Goal: Task Accomplishment & Management: Complete application form

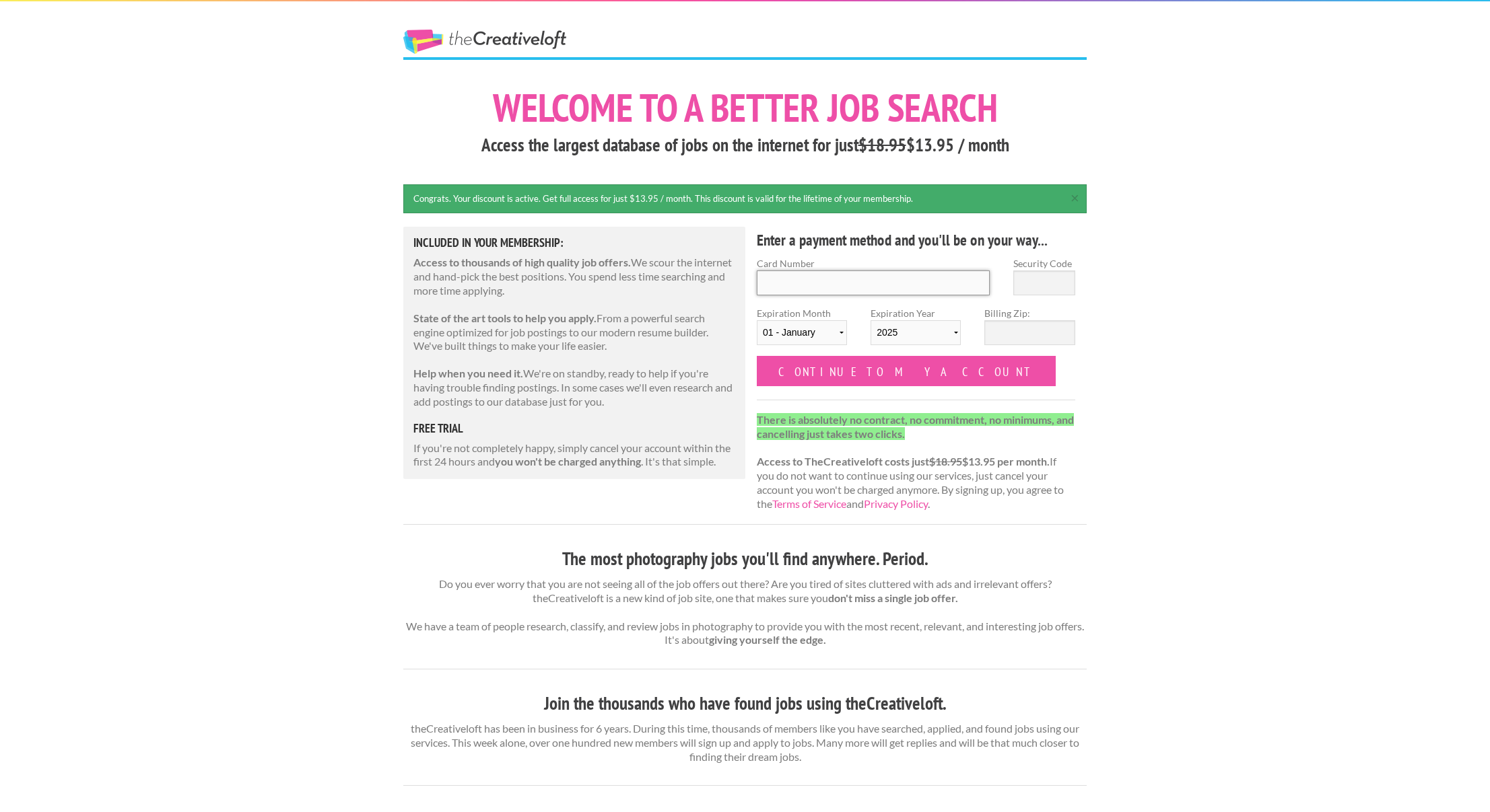
drag, startPoint x: 800, startPoint y: 276, endPoint x: 791, endPoint y: 276, distance: 9.0
click at [801, 276] on input "Card Number" at bounding box center [873, 283] width 233 height 25
type input "4809 9010 7409 0808"
type input "884"
select select "2029"
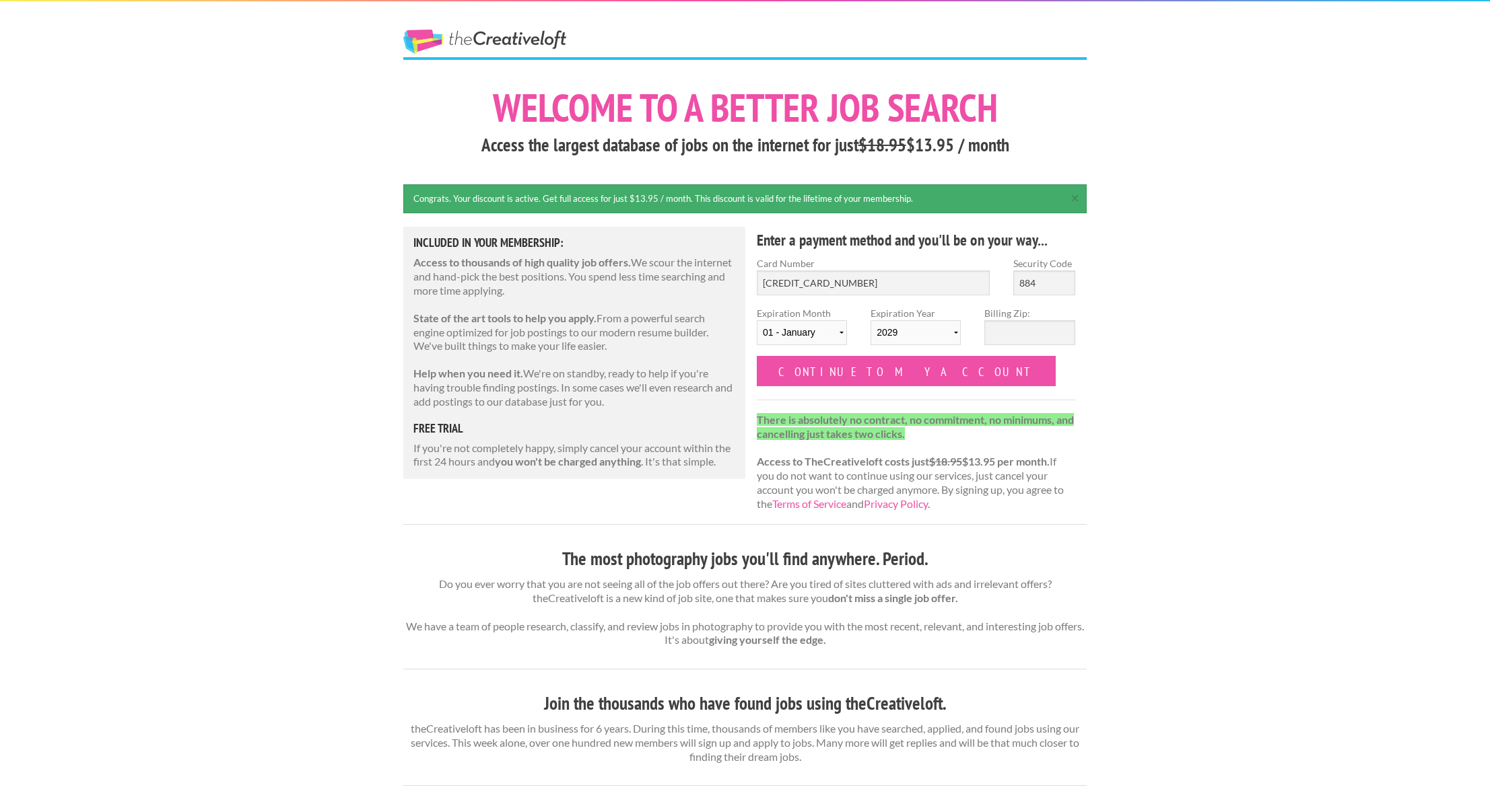
type input "884"
select select "02"
click at [1027, 336] on input "Billing Zip:" at bounding box center [1029, 333] width 90 height 25
type input "08053"
click at [955, 383] on form "Card Number 4809 9010 7409 0808 Security Code 884 Expiration Month 01 - January…" at bounding box center [916, 321] width 319 height 130
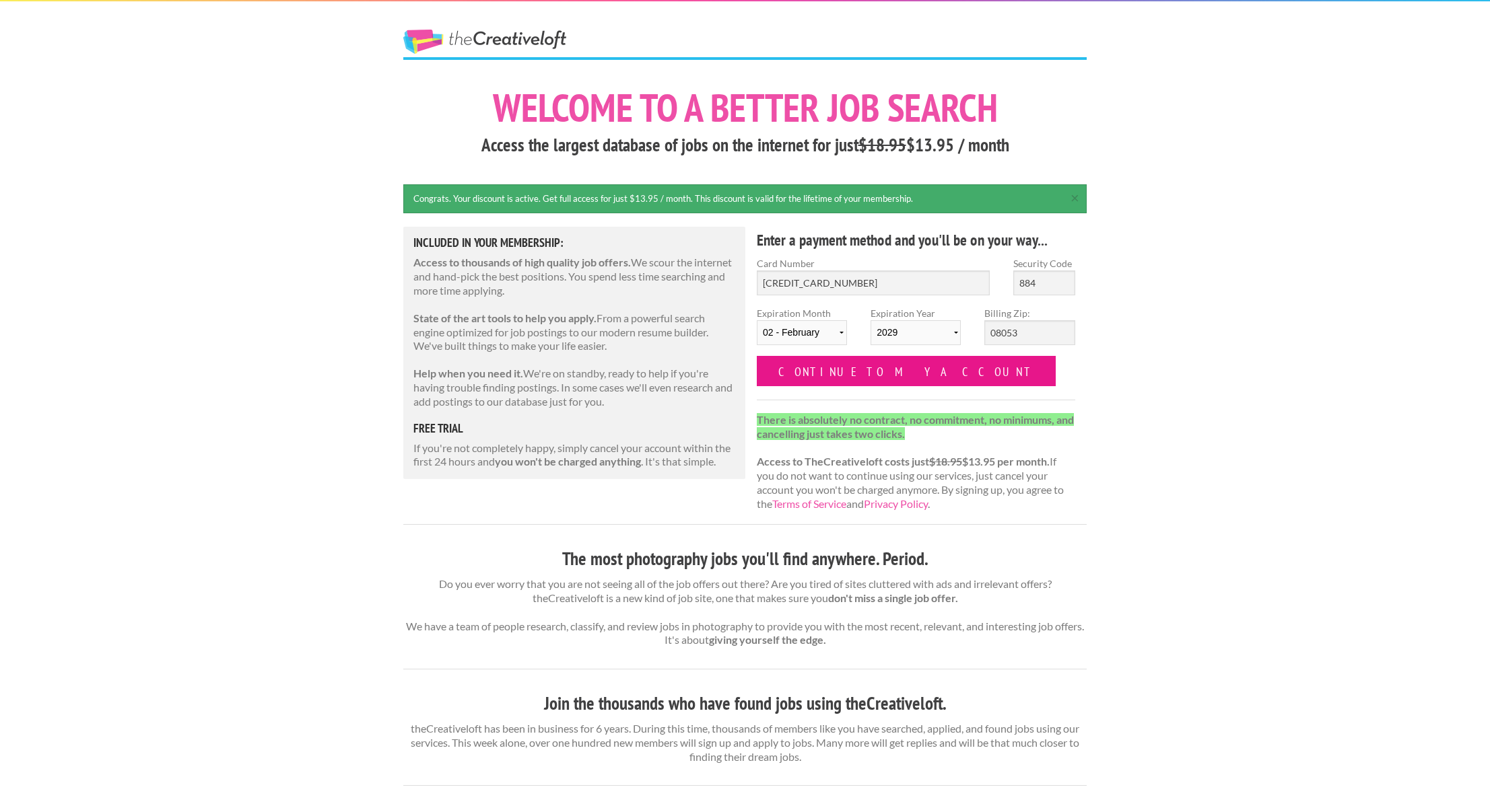
click at [866, 371] on input "Continue to my account" at bounding box center [906, 371] width 299 height 30
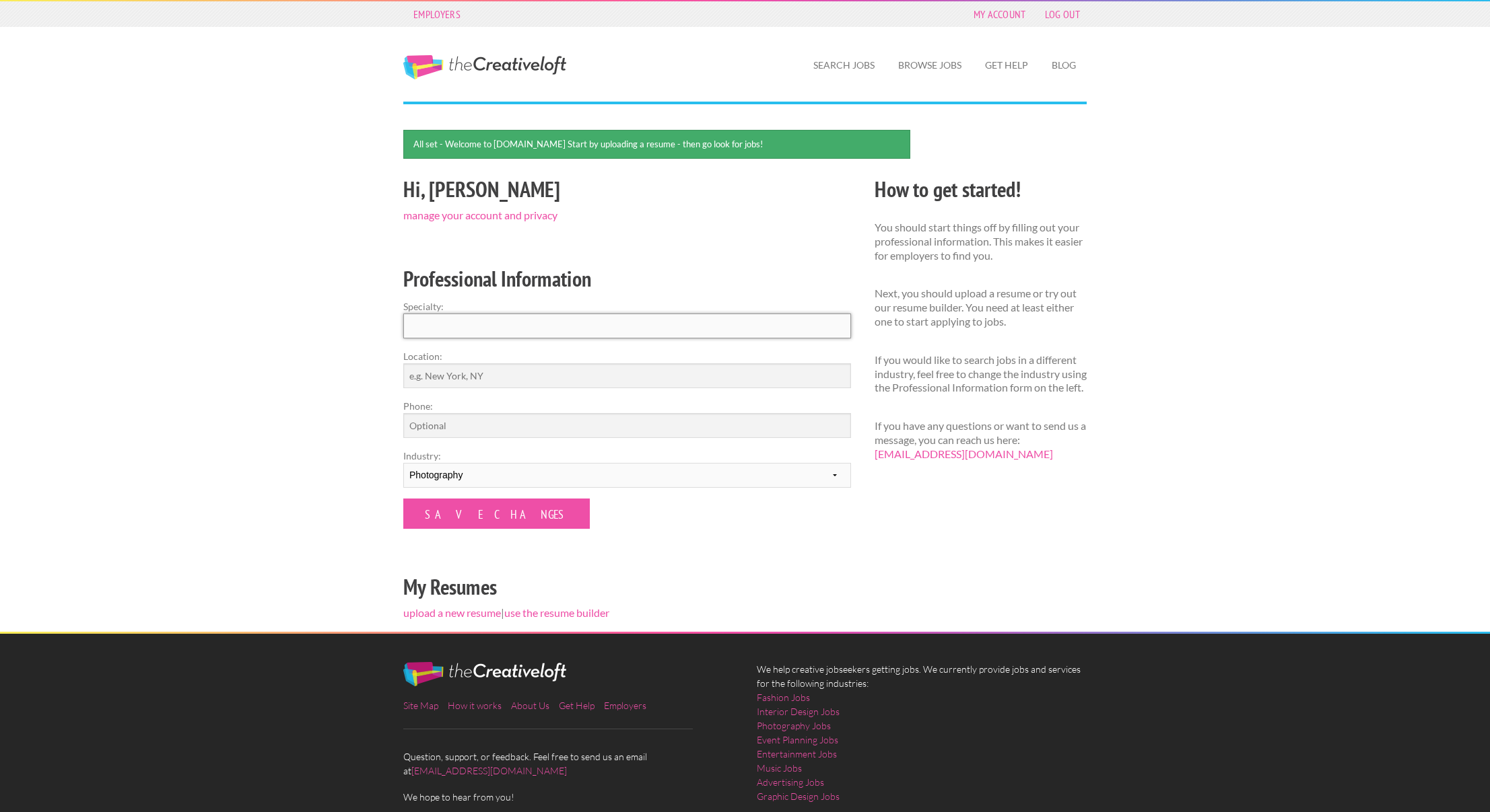
click at [543, 324] on input "Specialty:" at bounding box center [626, 326] width 447 height 25
type input "Photography"
type input "Marlton, [US_STATE]"
type input "6099223034"
click at [501, 316] on input "Photography" at bounding box center [626, 326] width 447 height 25
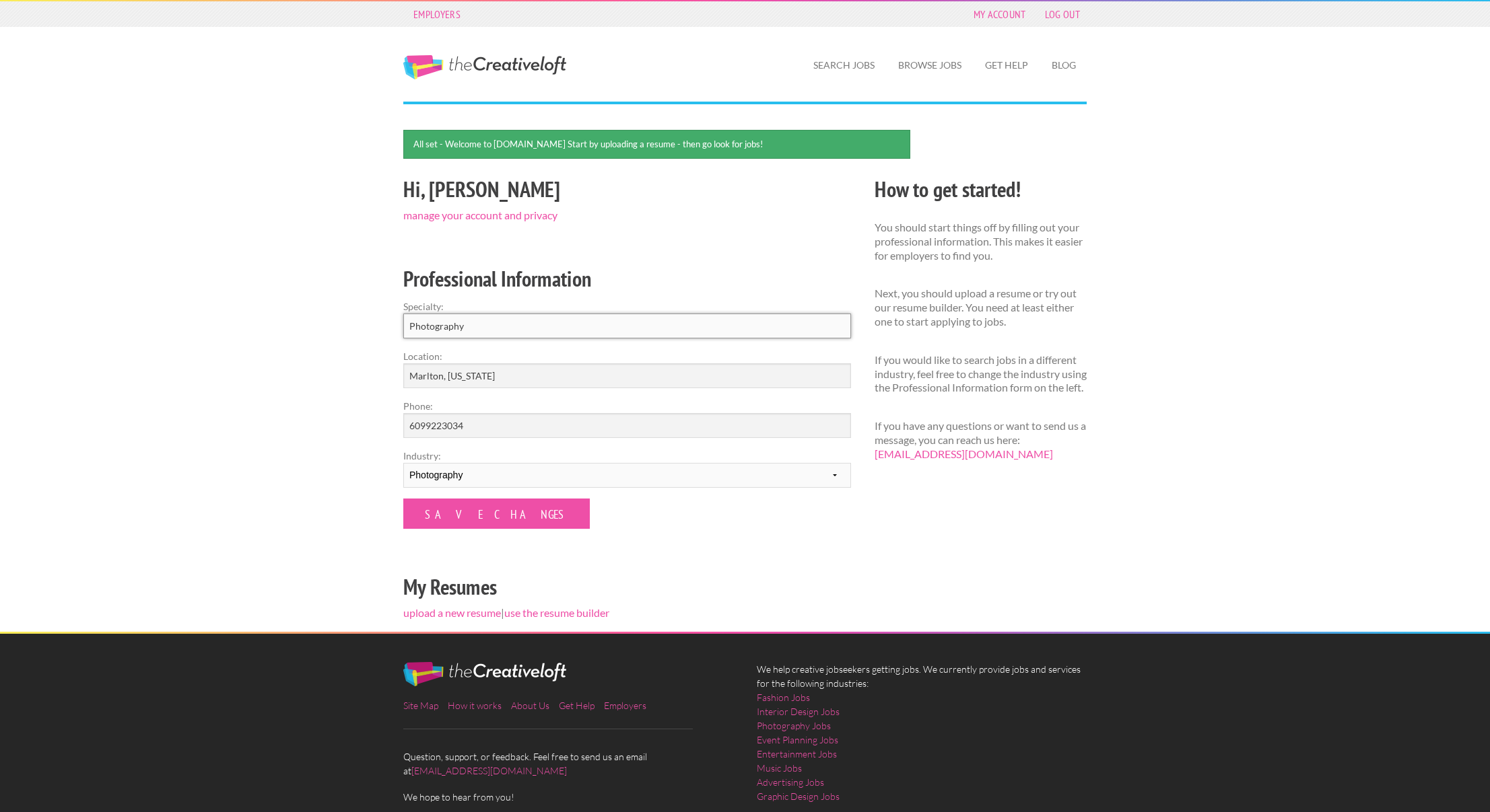
click at [501, 321] on input "Photography" at bounding box center [626, 326] width 447 height 25
type input "Photography, Videography, Website Design"
click at [454, 515] on input "Save Changes" at bounding box center [496, 514] width 187 height 30
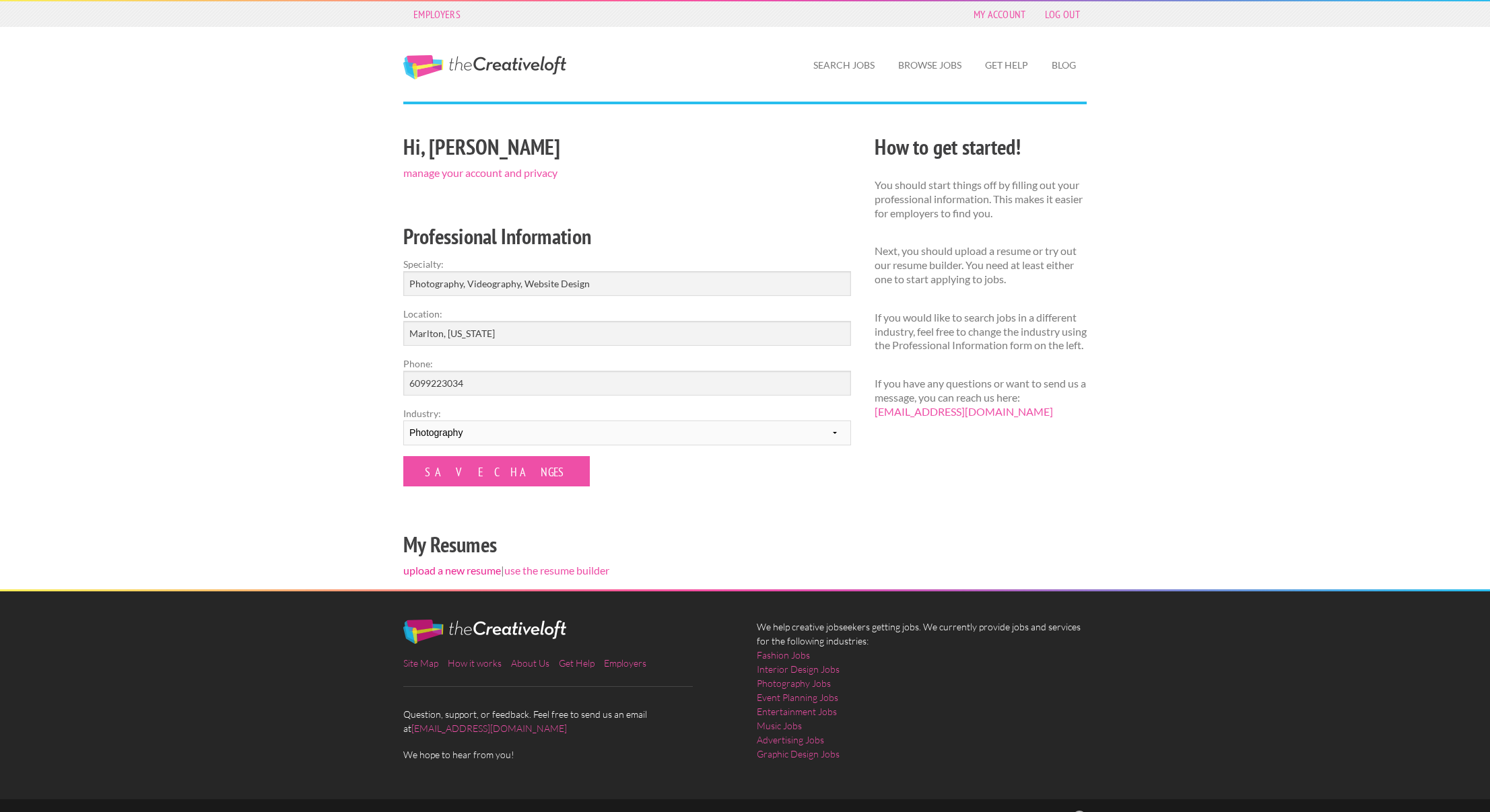
click at [471, 574] on link "upload a new resume" at bounding box center [452, 570] width 97 height 12
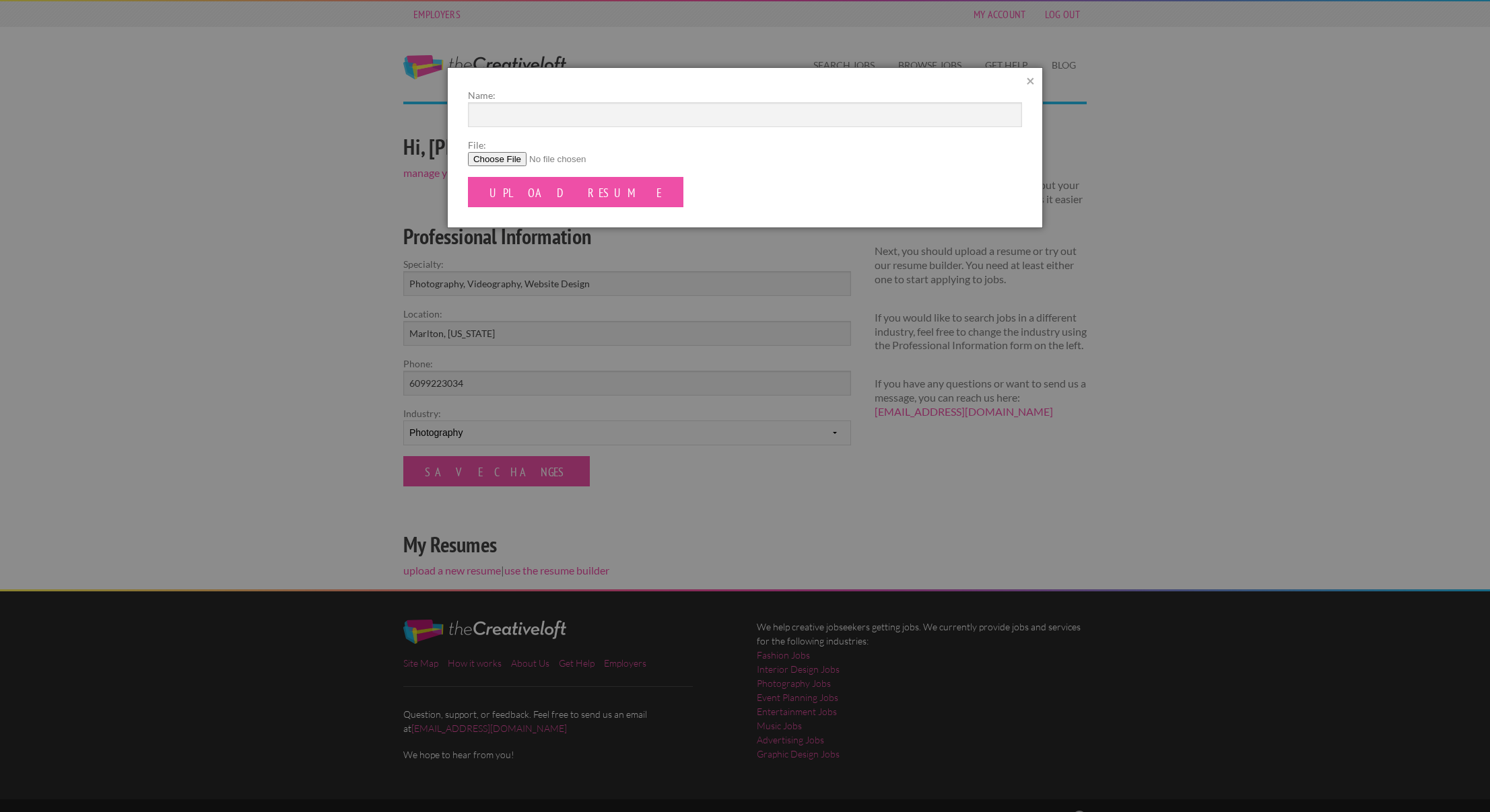
click at [518, 154] on input "File:" at bounding box center [745, 159] width 555 height 14
type input "C:\fakepath\Resume - Michael Fisher.docx"
click at [526, 111] on input "Name:" at bounding box center [745, 115] width 555 height 25
type input "Michael Fisher - Resume"
click at [489, 190] on input "Upload Resume" at bounding box center [575, 192] width 215 height 30
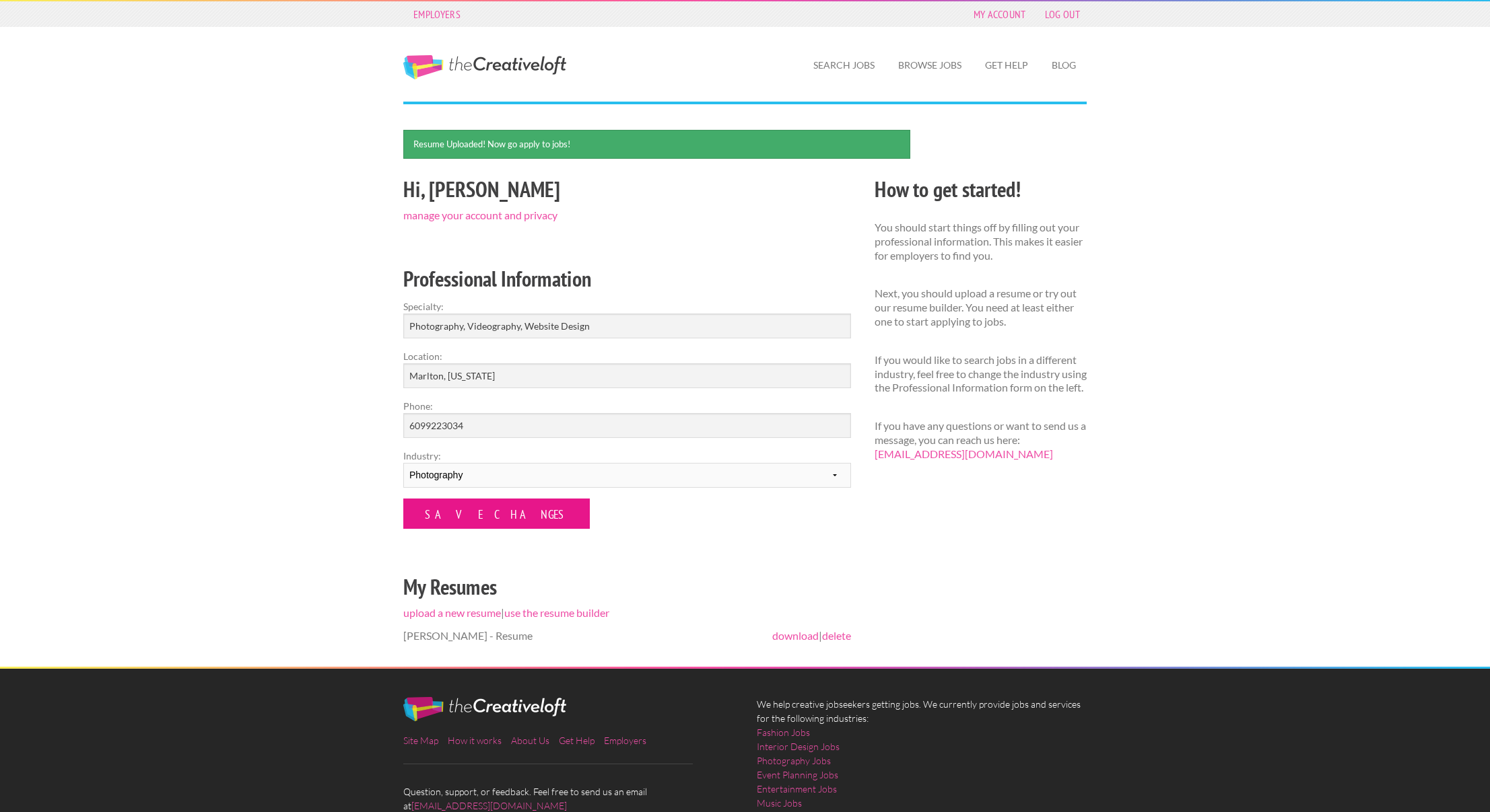
click at [468, 520] on input "Save Changes" at bounding box center [496, 514] width 187 height 30
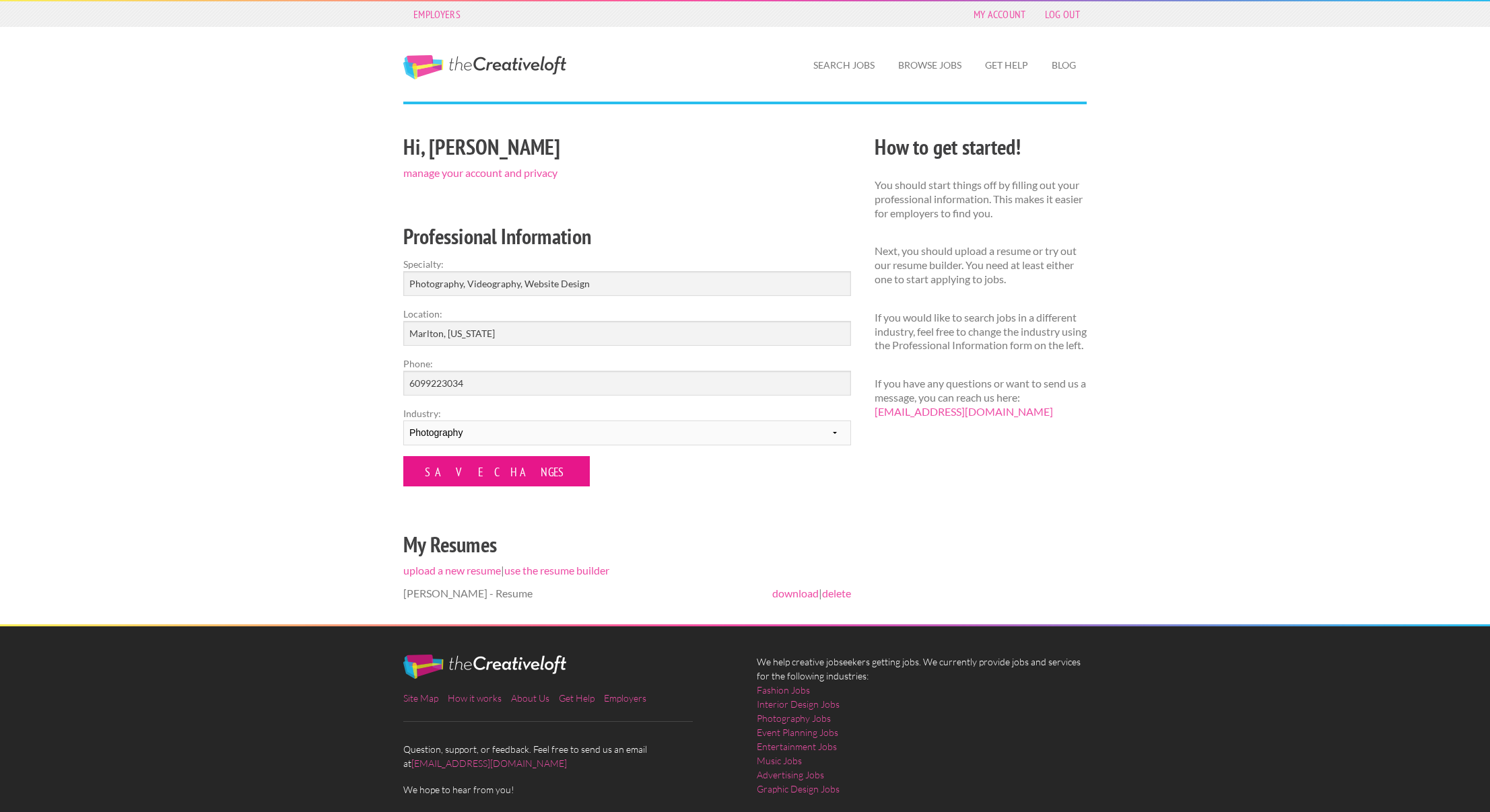
click at [442, 484] on input "Save Changes" at bounding box center [496, 471] width 187 height 30
click at [439, 480] on input "Save Changes" at bounding box center [496, 471] width 187 height 30
click at [855, 58] on link "Search Jobs" at bounding box center [843, 65] width 82 height 31
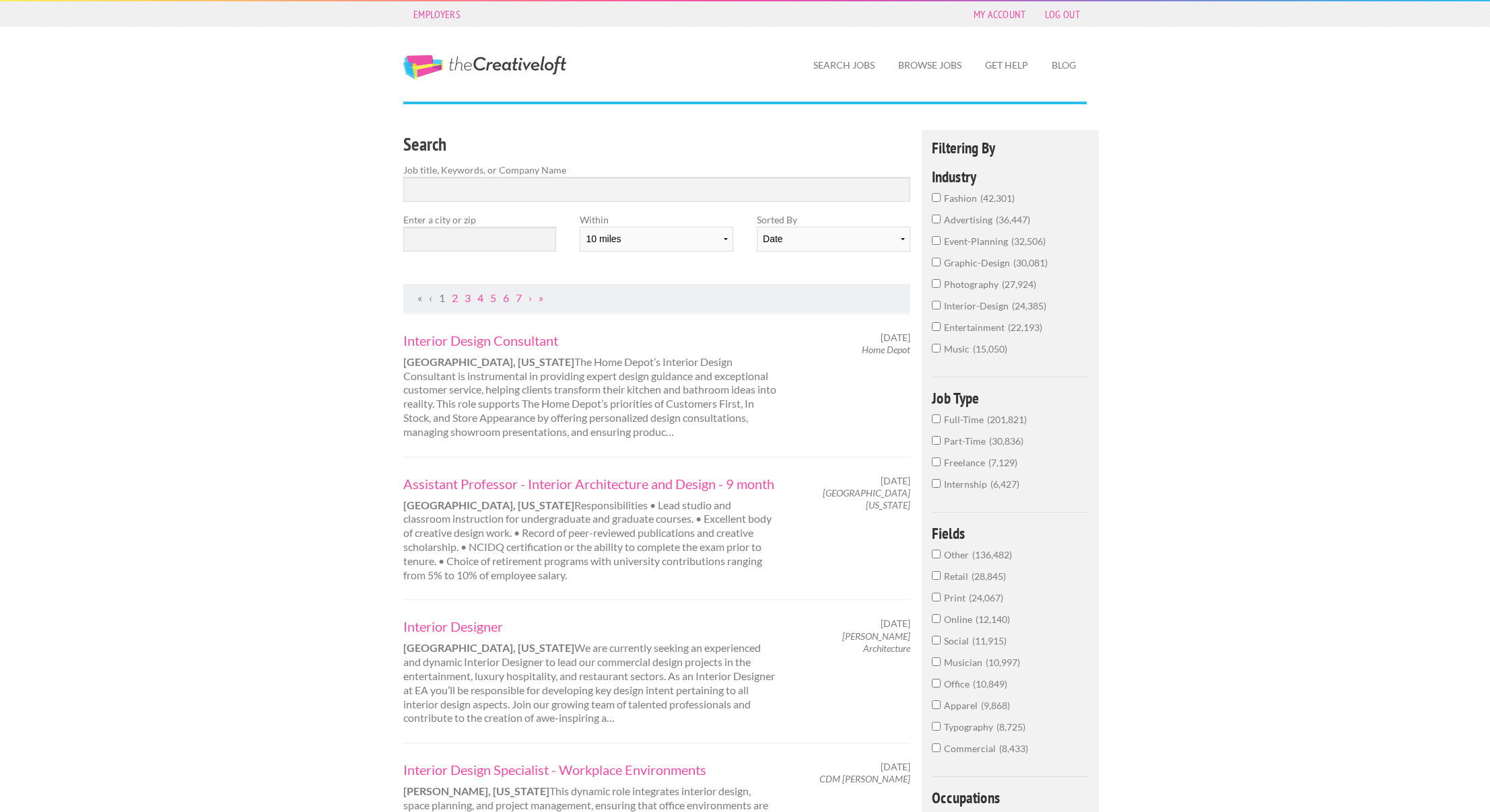
click at [545, 174] on label "Job title, Keywords, or Company Name" at bounding box center [656, 170] width 507 height 14
click at [547, 180] on input "Search" at bounding box center [656, 189] width 507 height 25
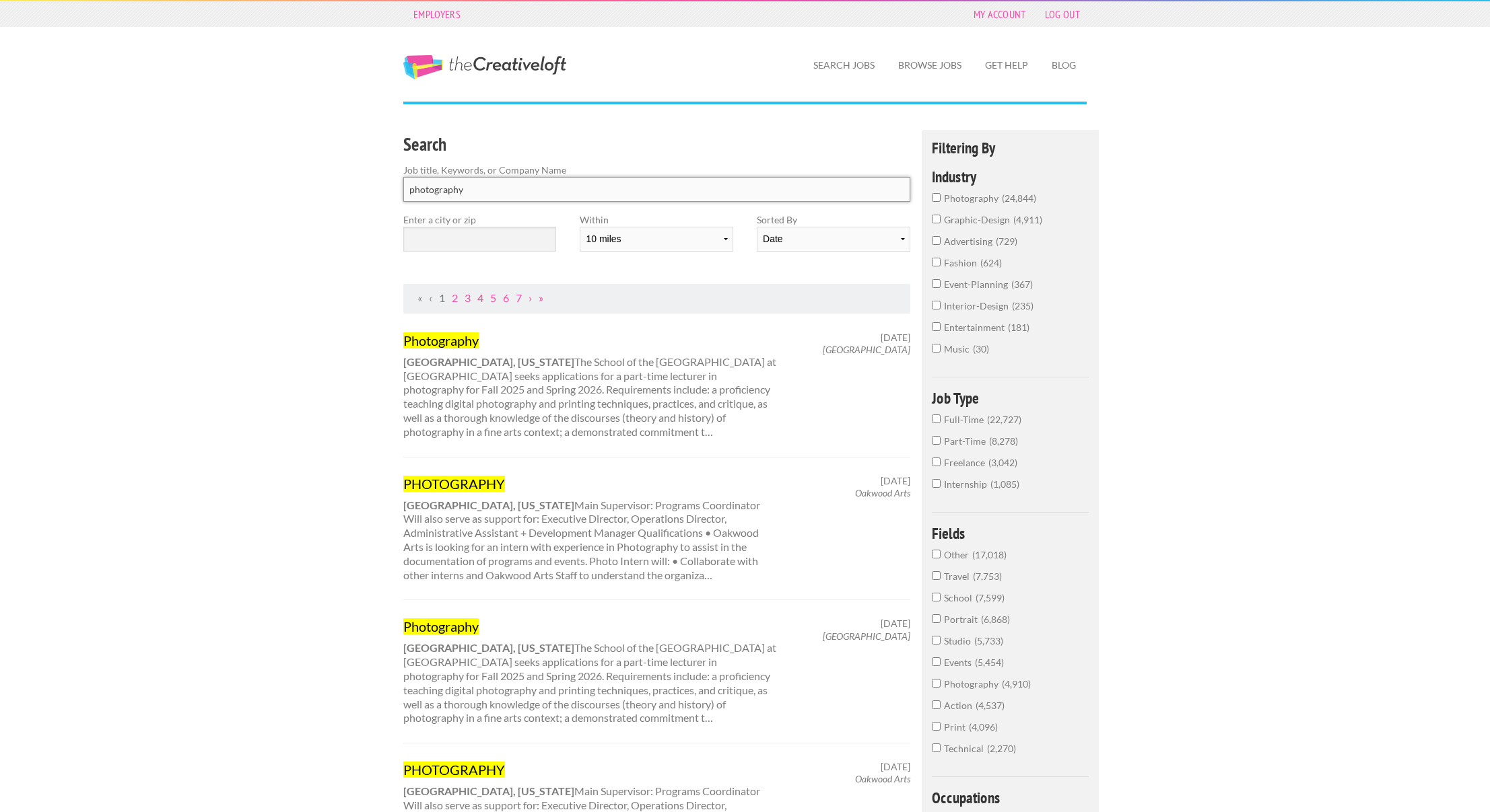
type input "photography"
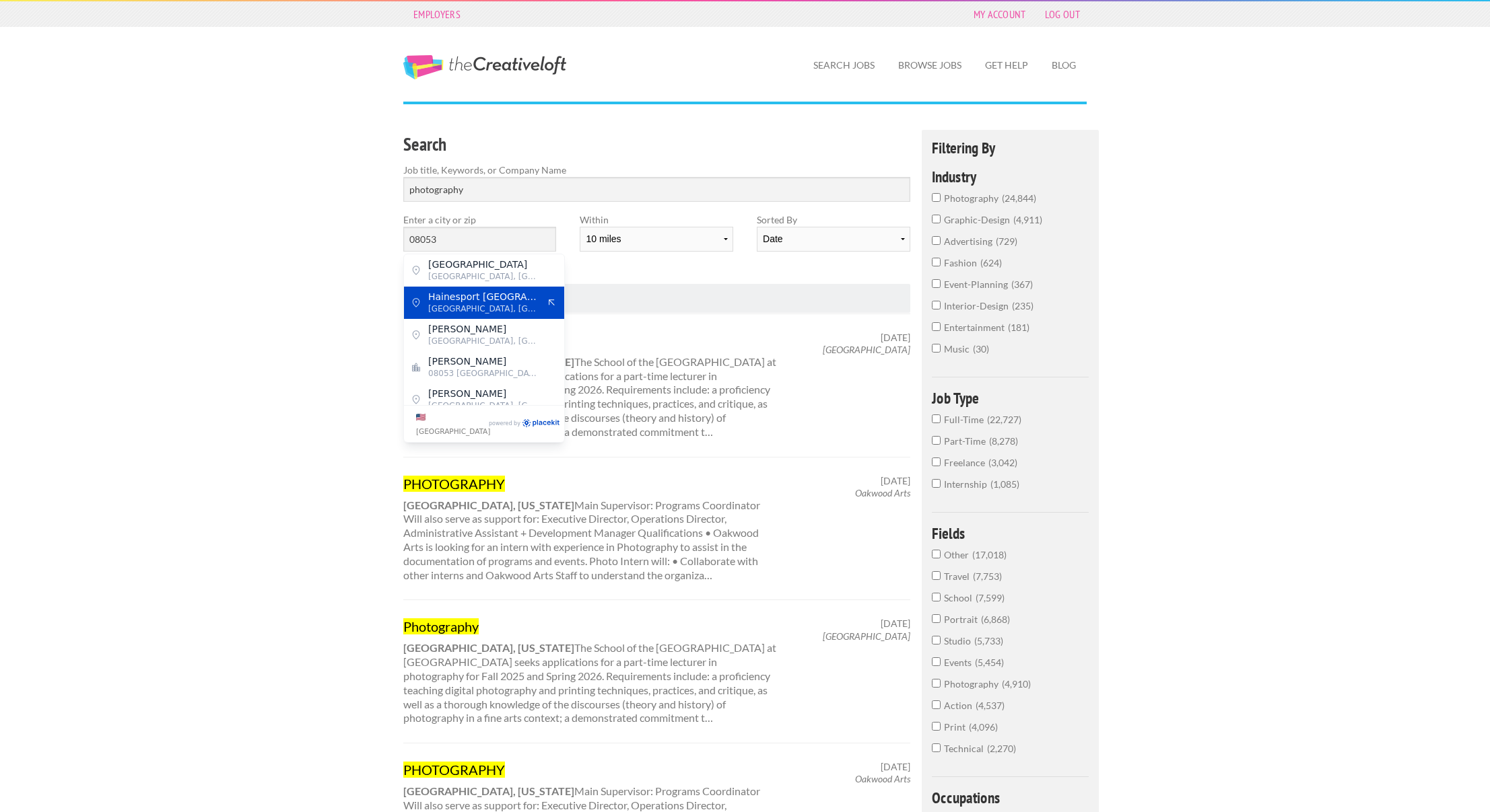
click at [456, 307] on span "Mount Laurel Township, Burlington County" at bounding box center [483, 309] width 111 height 12
type input "Hainesport Mt Laurel Road"
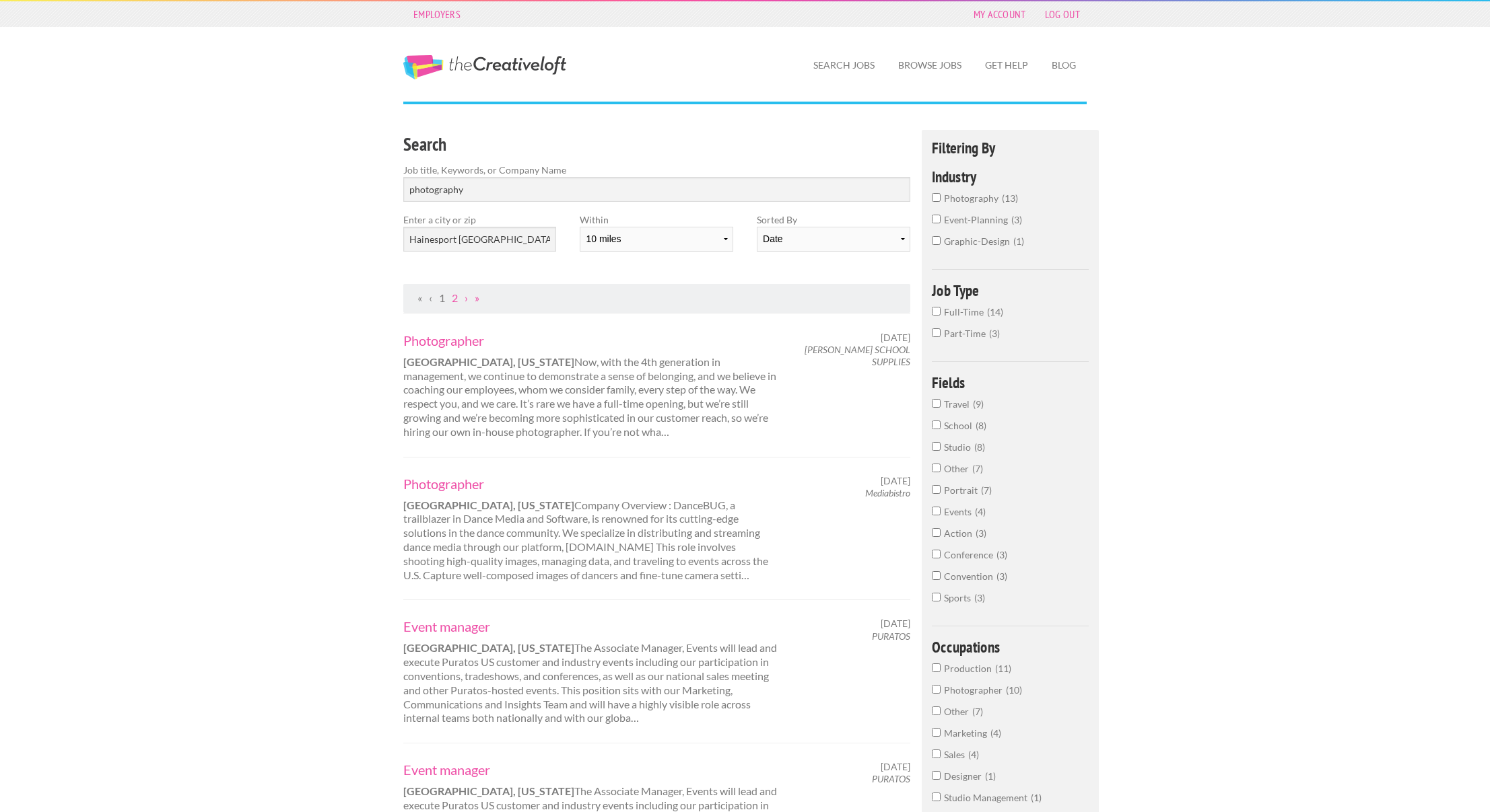
drag, startPoint x: 518, startPoint y: 356, endPoint x: 664, endPoint y: 428, distance: 162.8
click at [664, 428] on div "Photographer Riverton, New Jersey Now, with the 4th generation in management, w…" at bounding box center [590, 386] width 398 height 108
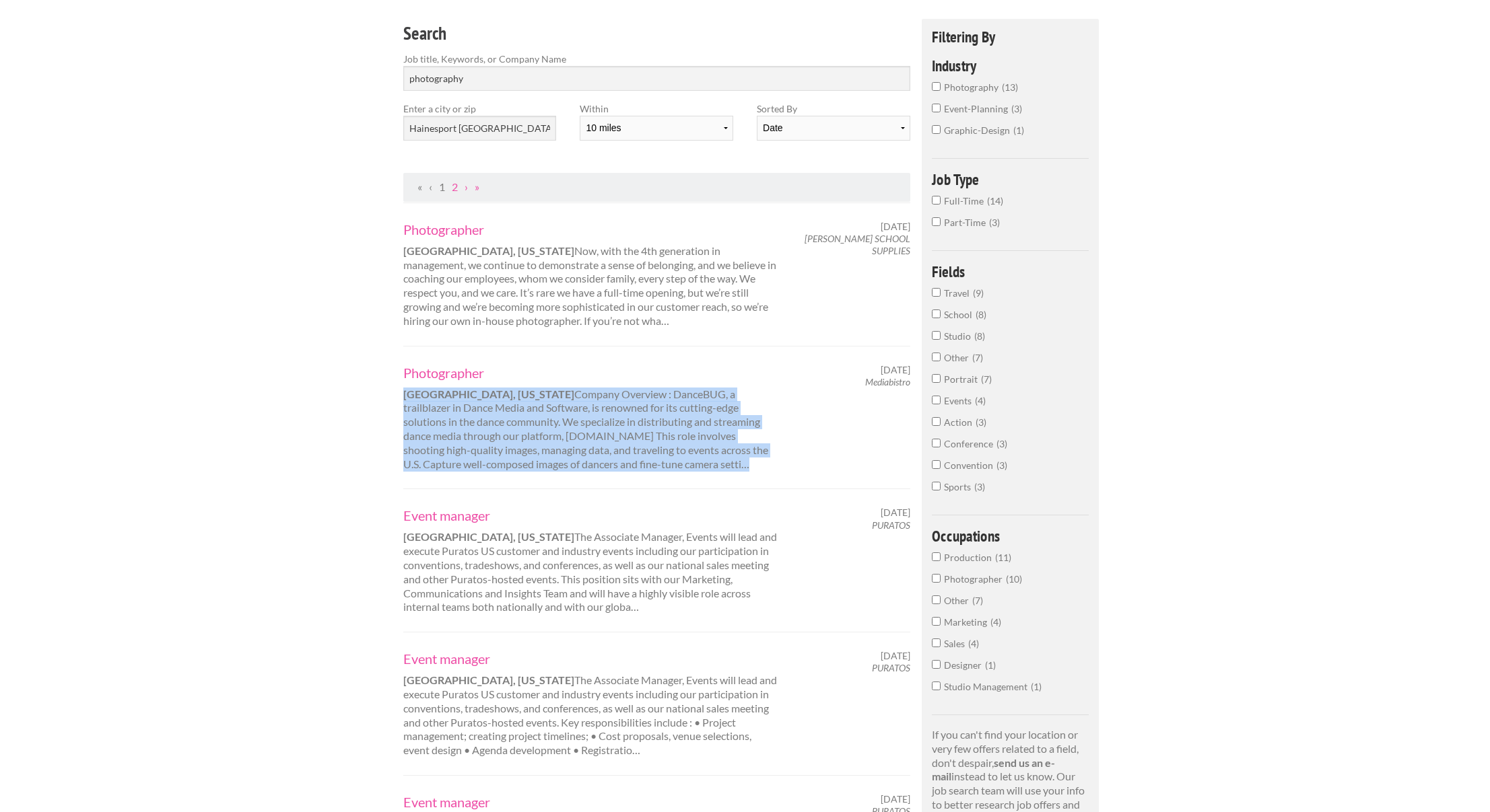
drag, startPoint x: 715, startPoint y: 461, endPoint x: 397, endPoint y: 383, distance: 327.4
click at [397, 383] on div "Photographer Beverly, New Jersey Company Overview : DanceBUG, a trailblazer in …" at bounding box center [590, 418] width 398 height 108
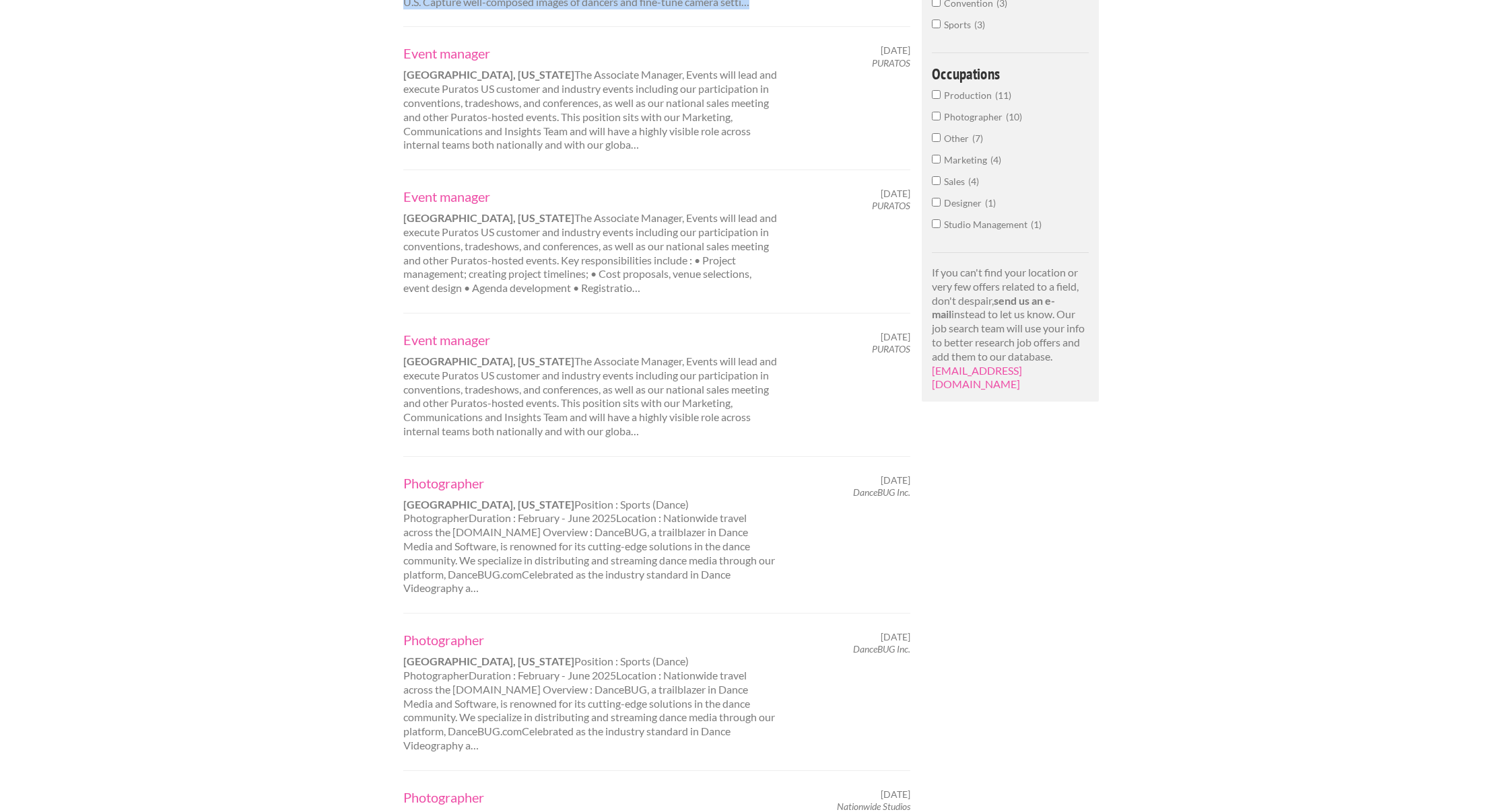
scroll to position [0, 0]
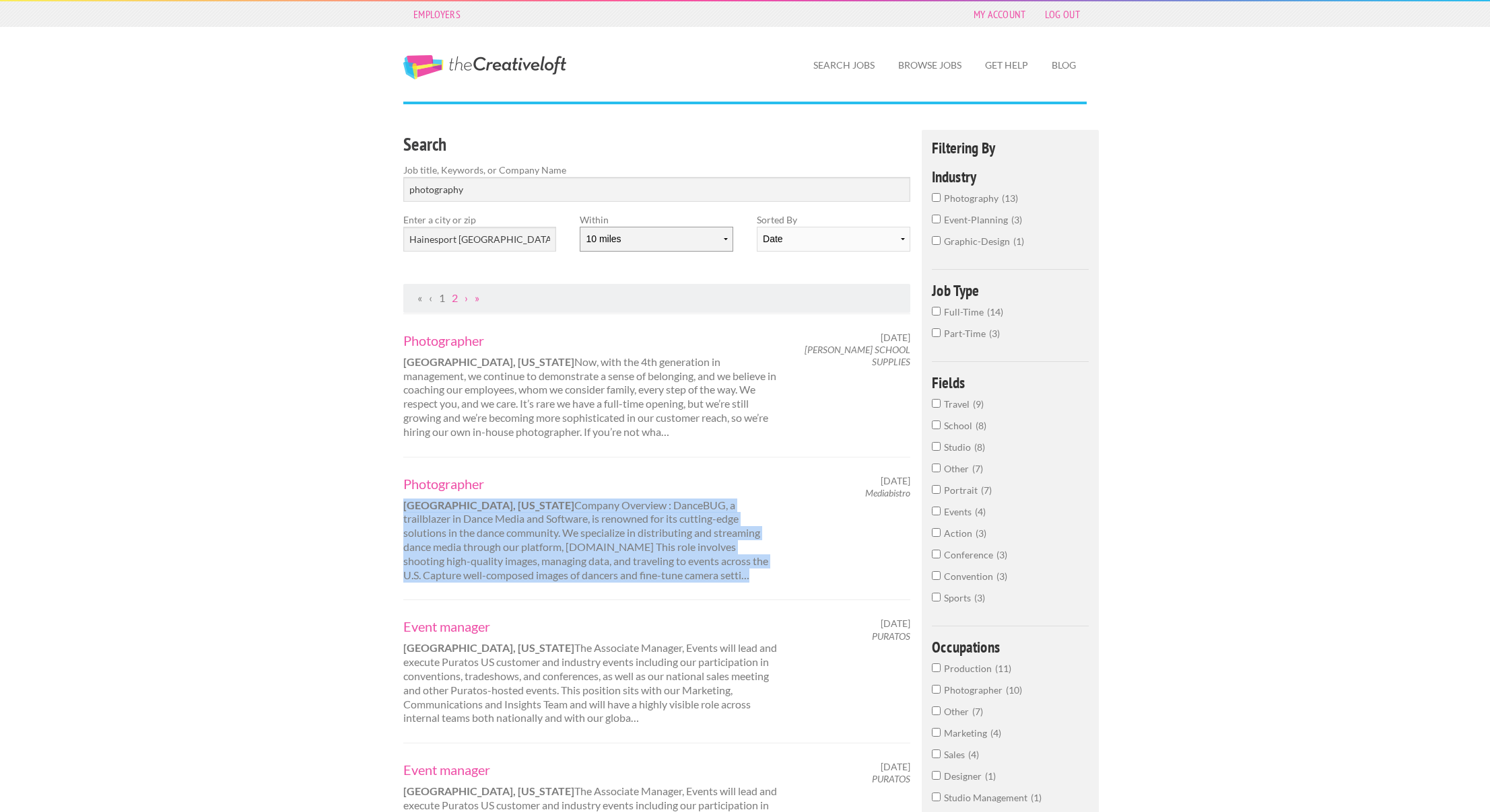
select select "50"
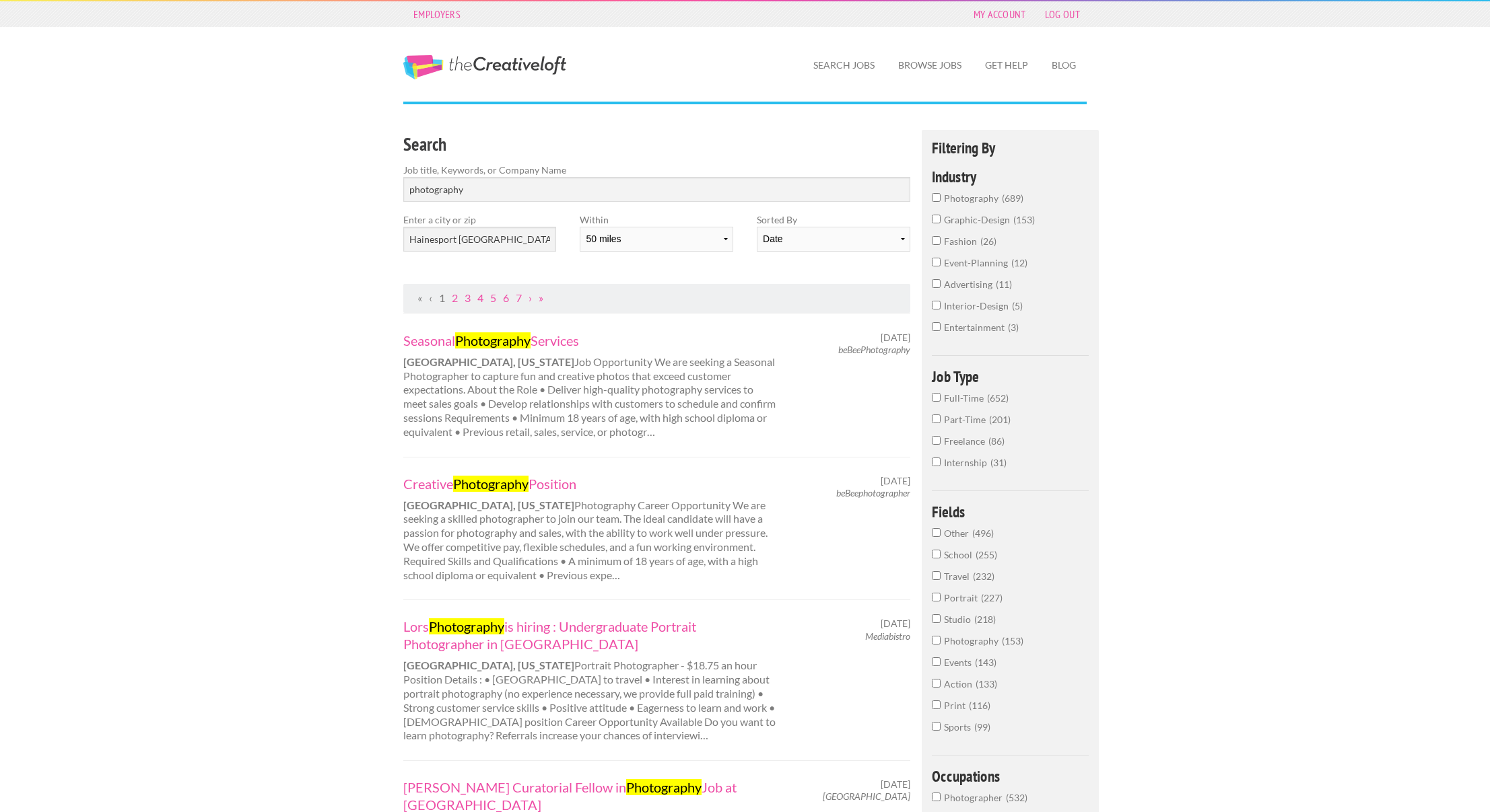
click at [540, 405] on div "Seasonal Photography Services Trenton, New Jersey Job Opportunity We are seekin…" at bounding box center [590, 386] width 398 height 108
click at [501, 188] on input "photography" at bounding box center [656, 189] width 507 height 25
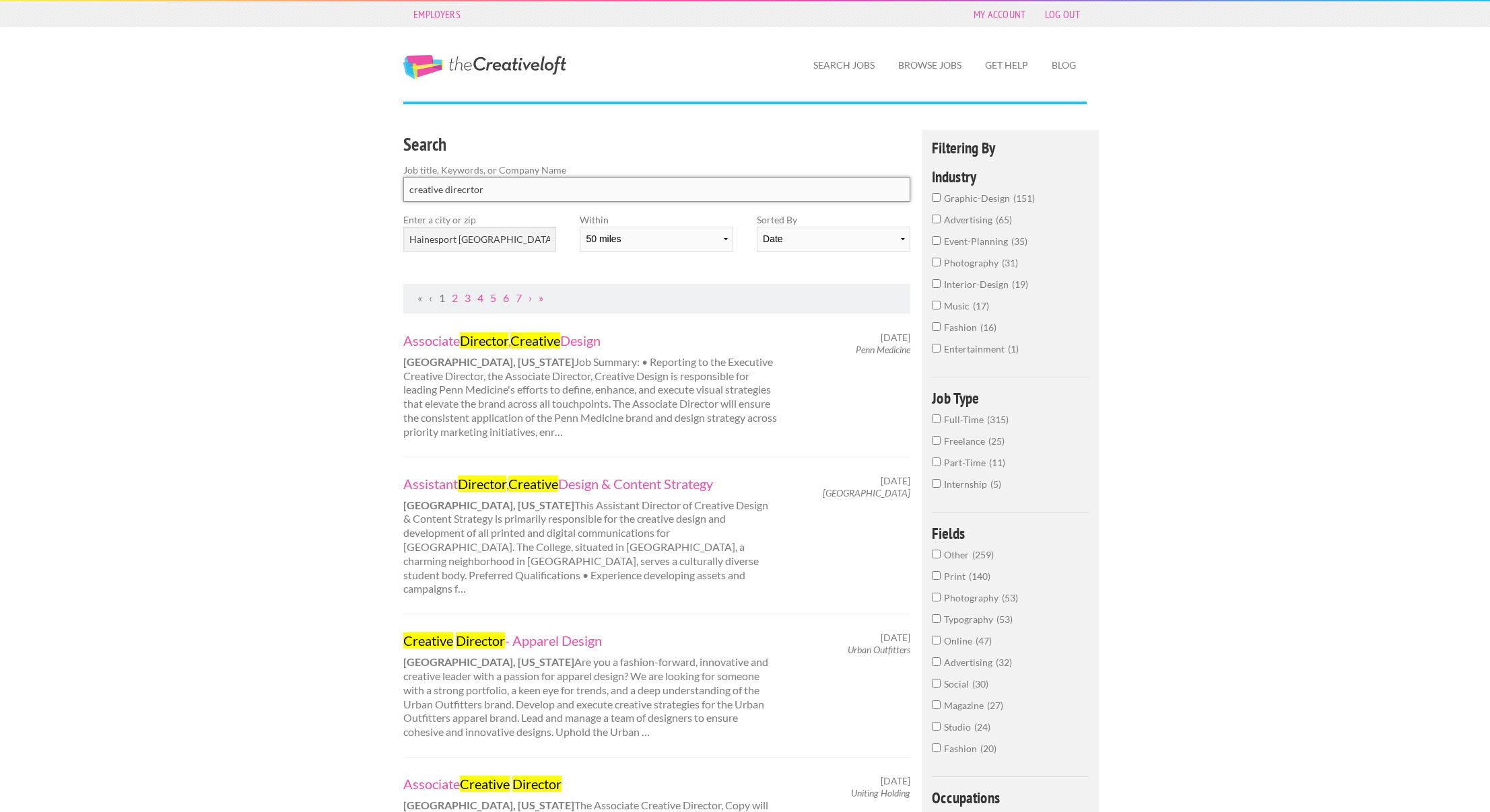
type input "creative direcrtor"
click button "submit" at bounding box center [0, 0] width 0 height 0
click at [524, 336] on mark "Creative" at bounding box center [535, 341] width 50 height 16
click at [920, 71] on link "Browse Jobs" at bounding box center [930, 65] width 85 height 31
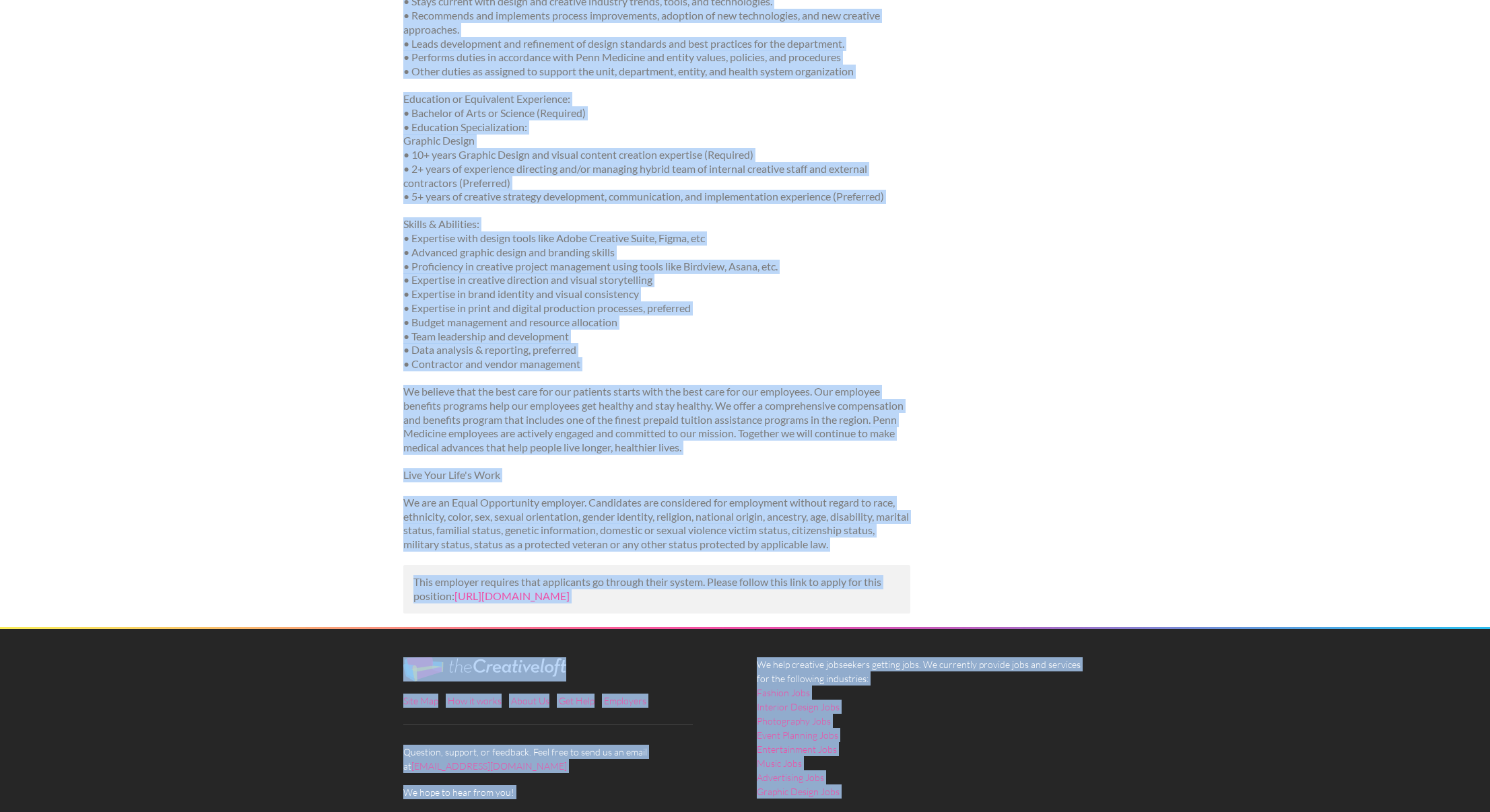
scroll to position [1503, 0]
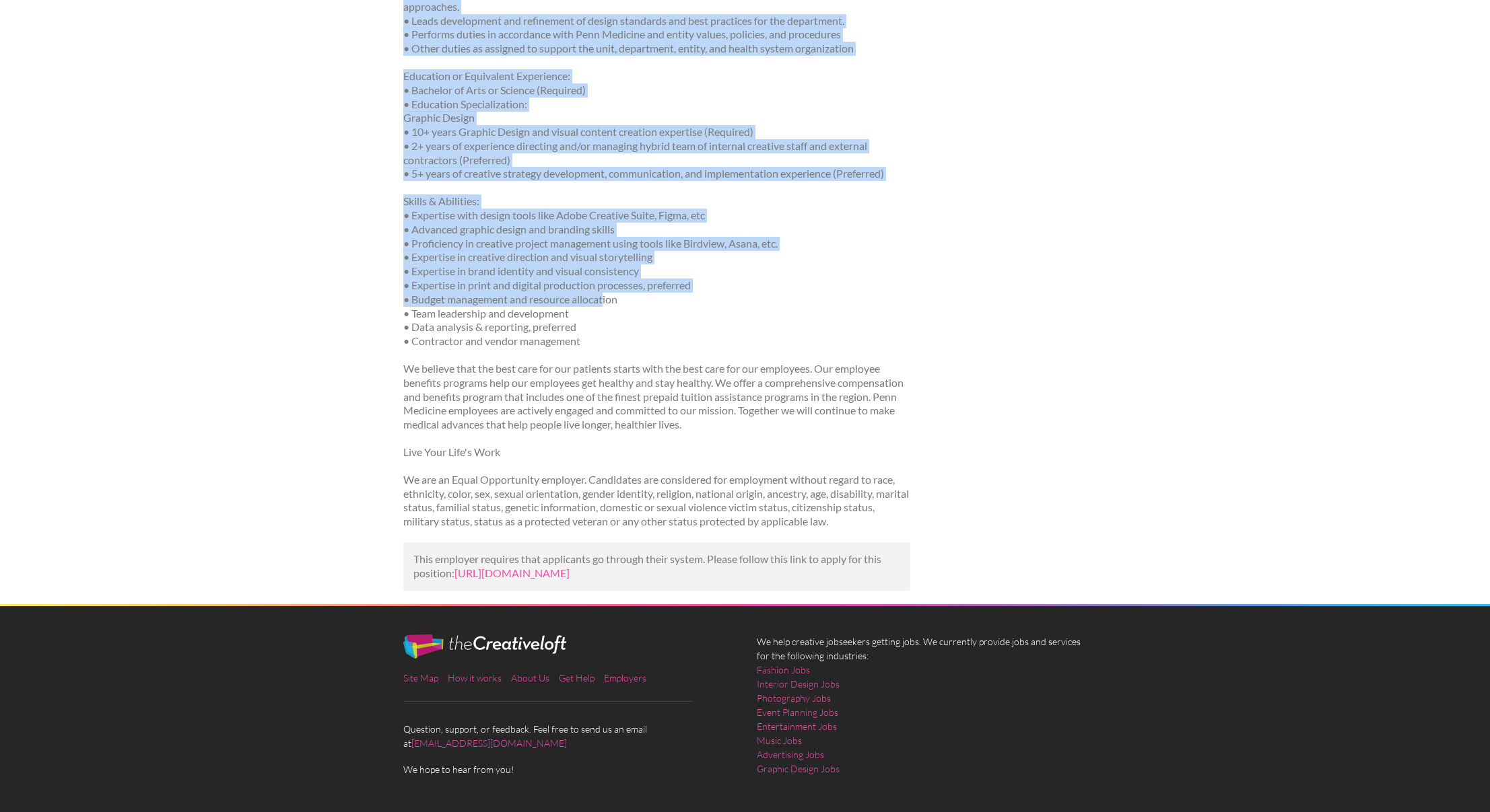
drag, startPoint x: 410, startPoint y: 239, endPoint x: 605, endPoint y: 251, distance: 195.4
